Goal: Obtain resource: Obtain resource

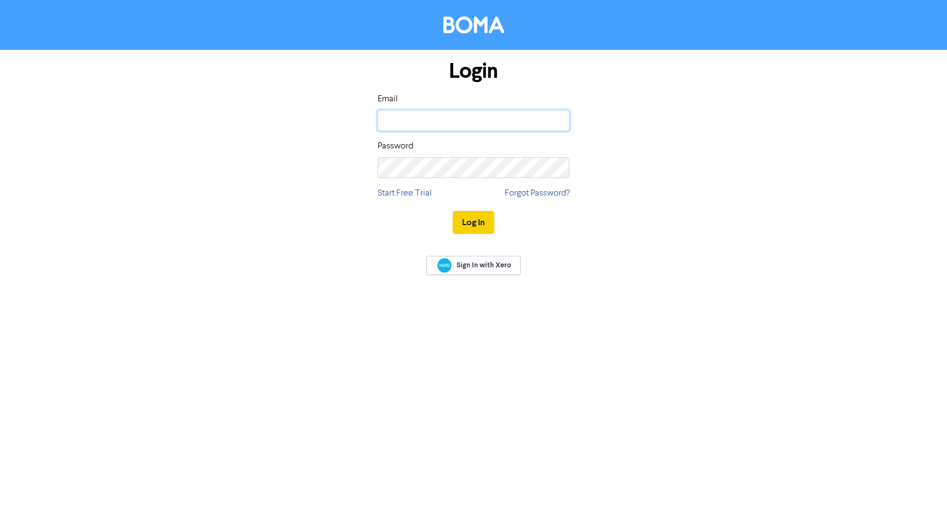
type input "[EMAIL_ADDRESS][DOMAIN_NAME]"
click at [475, 222] on button "Log In" at bounding box center [474, 222] width 42 height 23
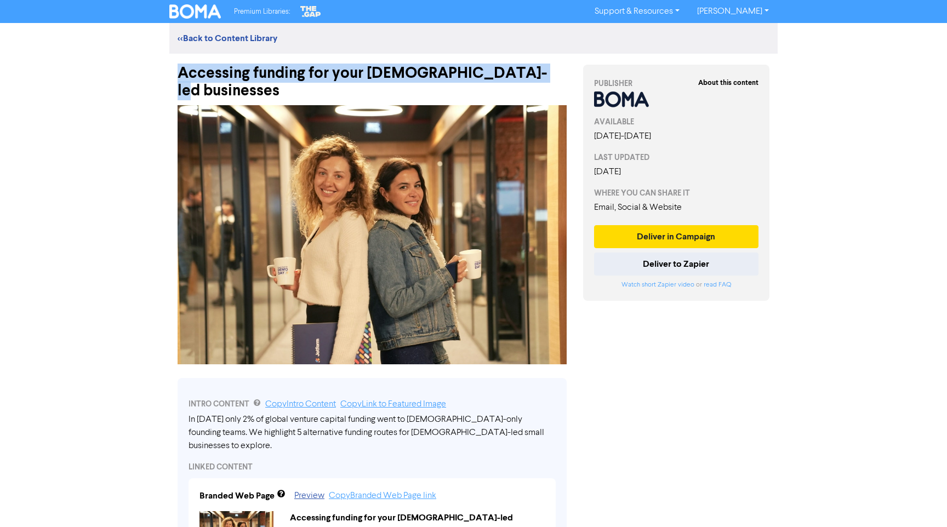
drag, startPoint x: 157, startPoint y: 81, endPoint x: 560, endPoint y: 77, distance: 402.9
click at [560, 77] on div "Premium Libraries: Support & Resources Video Tutorials FAQ & Guides Marketing E…" at bounding box center [473, 263] width 947 height 527
copy div "Accessing funding for your [DEMOGRAPHIC_DATA]-led businesses"
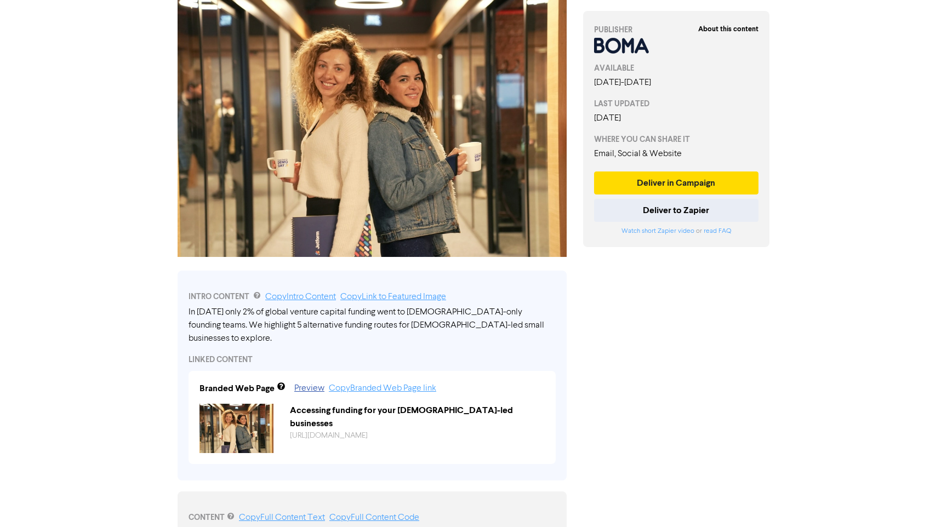
click at [284, 306] on div "In [DATE] only 2% of global venture capital funding went to [DEMOGRAPHIC_DATA]-…" at bounding box center [372, 325] width 367 height 39
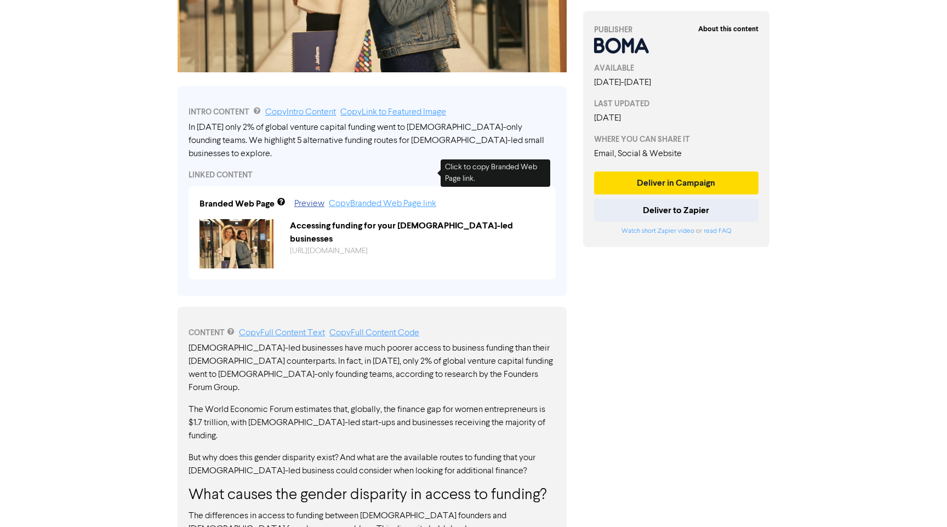
scroll to position [373, 0]
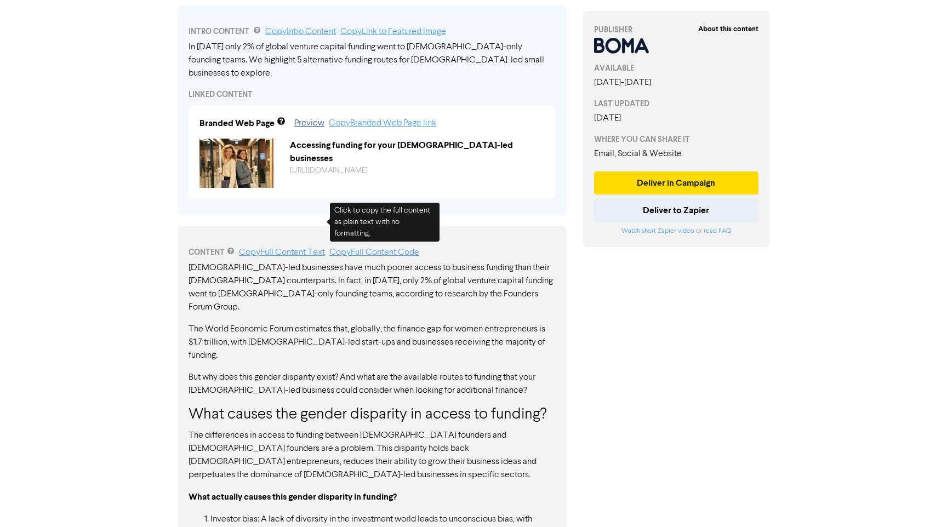
click at [288, 248] on link "Copy Full Content Text" at bounding box center [282, 252] width 86 height 9
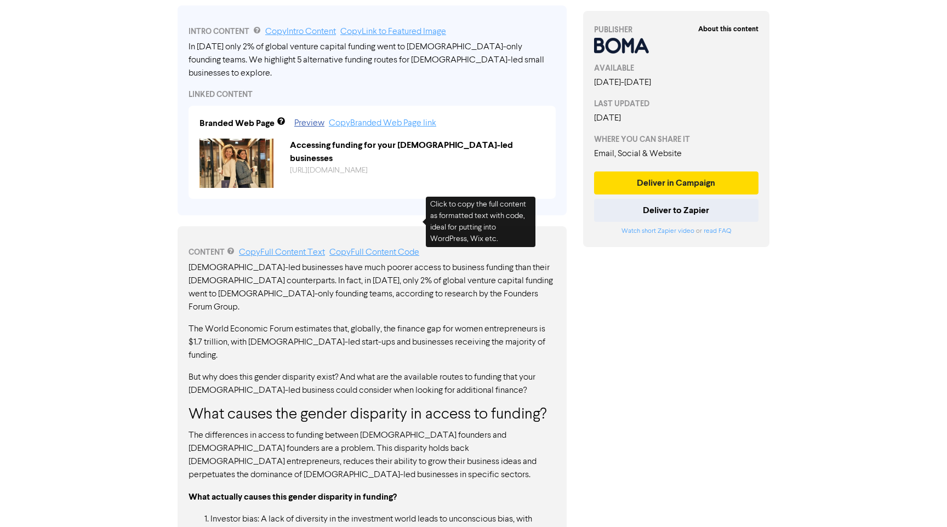
drag, startPoint x: 368, startPoint y: 220, endPoint x: 422, endPoint y: 190, distance: 61.6
click at [368, 248] on link "Copy Full Content Code" at bounding box center [374, 252] width 90 height 9
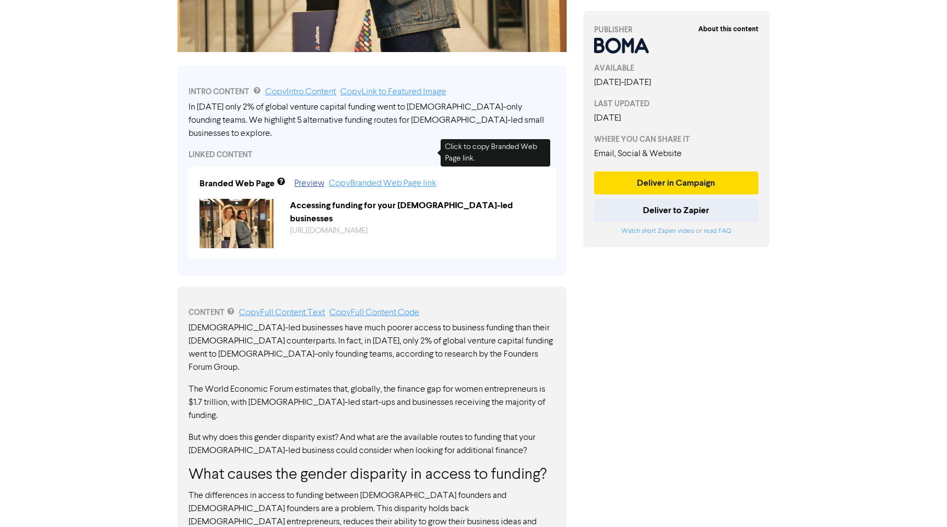
scroll to position [299, 0]
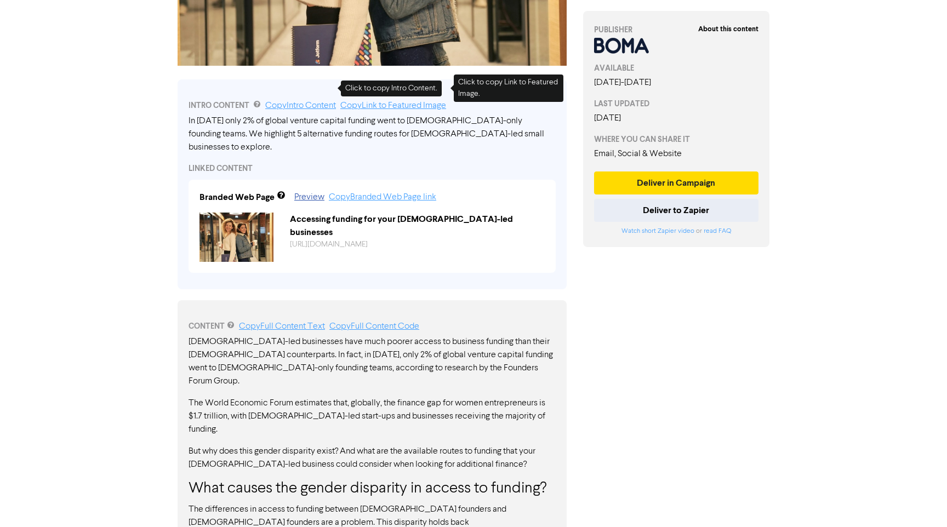
click at [294, 99] on div "INTRO CONTENT Copy Intro Content Copy Link to Featured Image" at bounding box center [372, 105] width 367 height 13
drag, startPoint x: 286, startPoint y: 88, endPoint x: 530, endPoint y: 18, distance: 253.8
click at [287, 101] on link "Copy Intro Content" at bounding box center [300, 105] width 71 height 9
